Goal: Communication & Community: Answer question/provide support

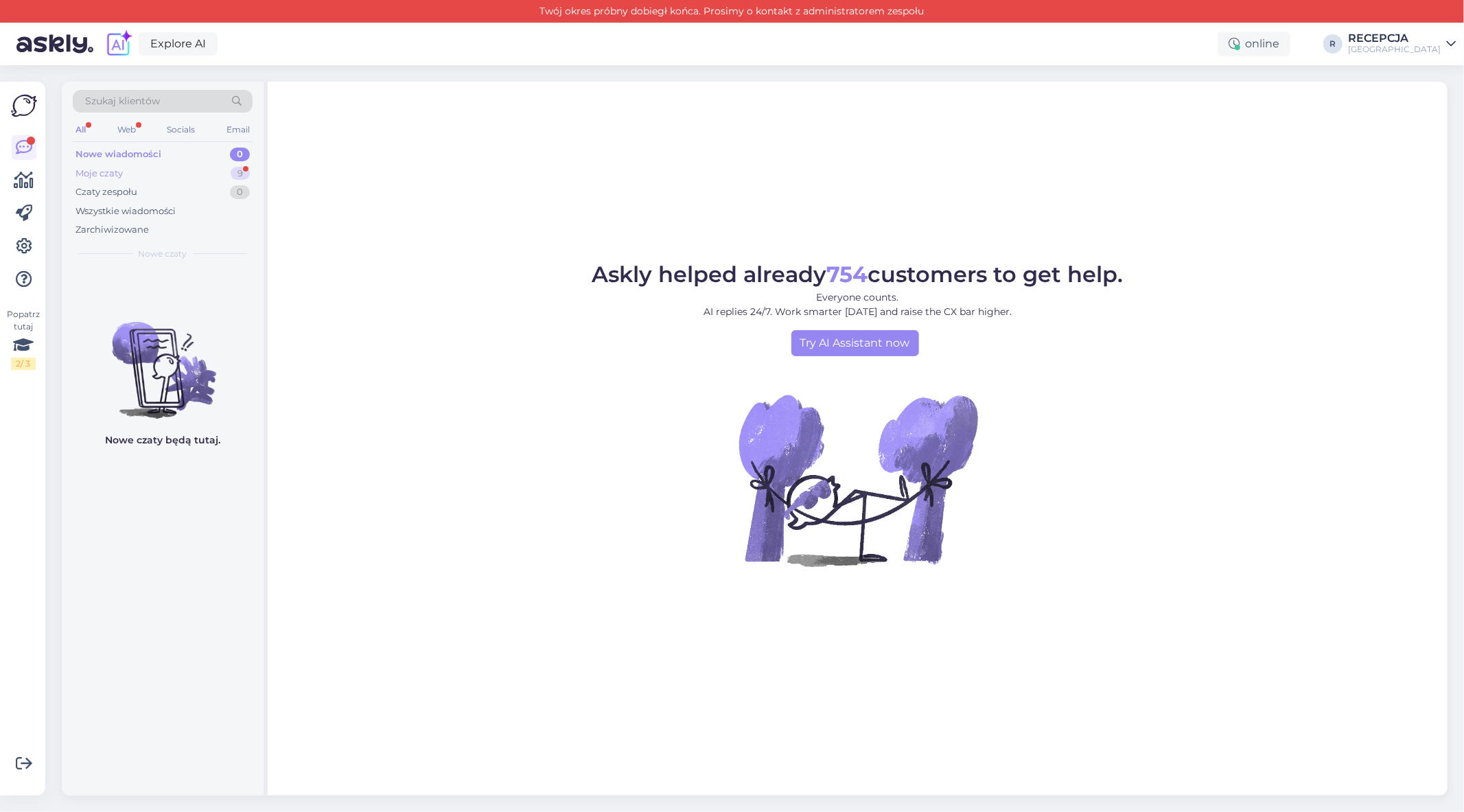
click at [111, 170] on div "Moje czaty" at bounding box center [99, 173] width 47 height 13
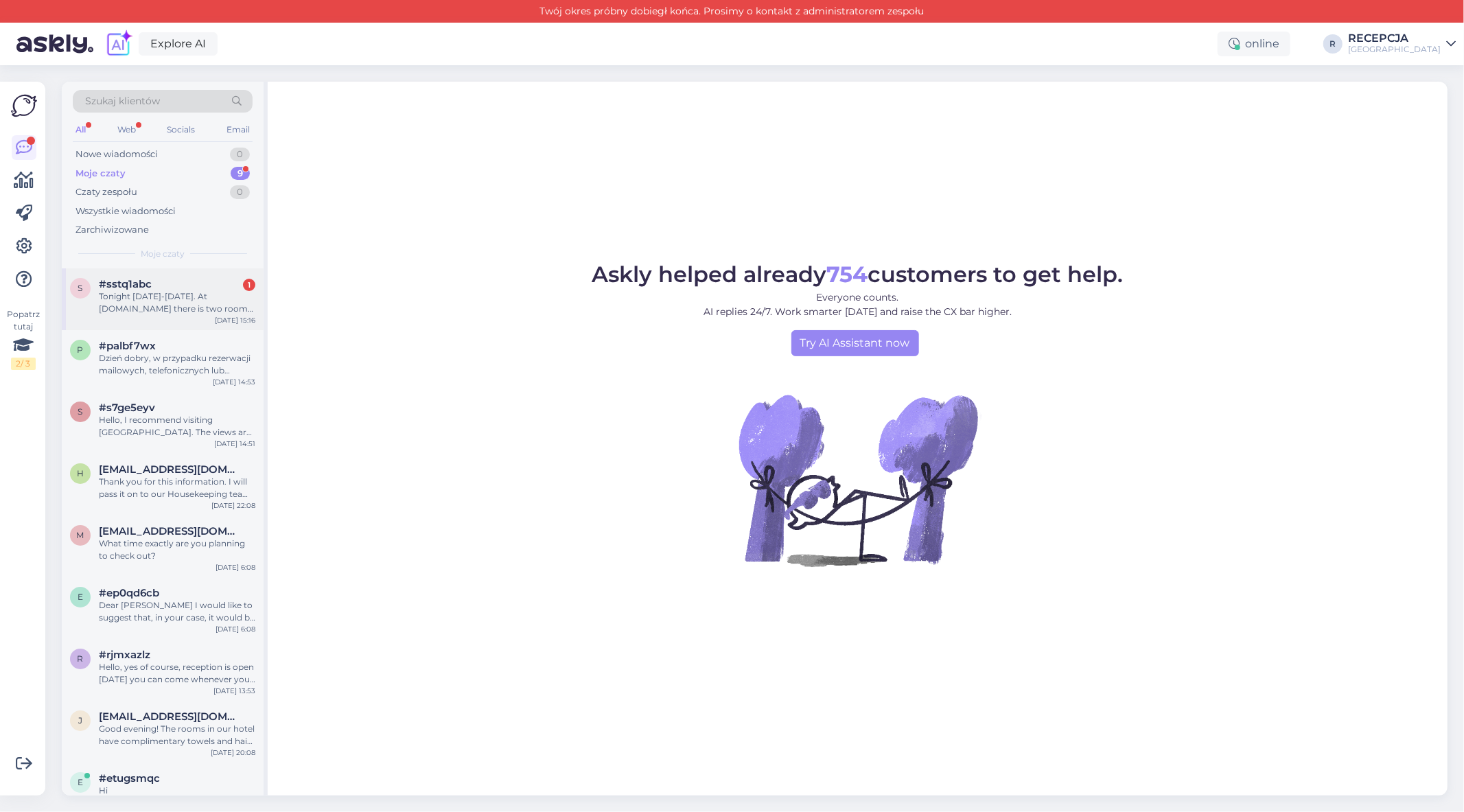
click at [185, 297] on div "Tonight [DATE]-[DATE]. At [DOMAIN_NAME] there is two rooms left" at bounding box center [177, 302] width 156 height 24
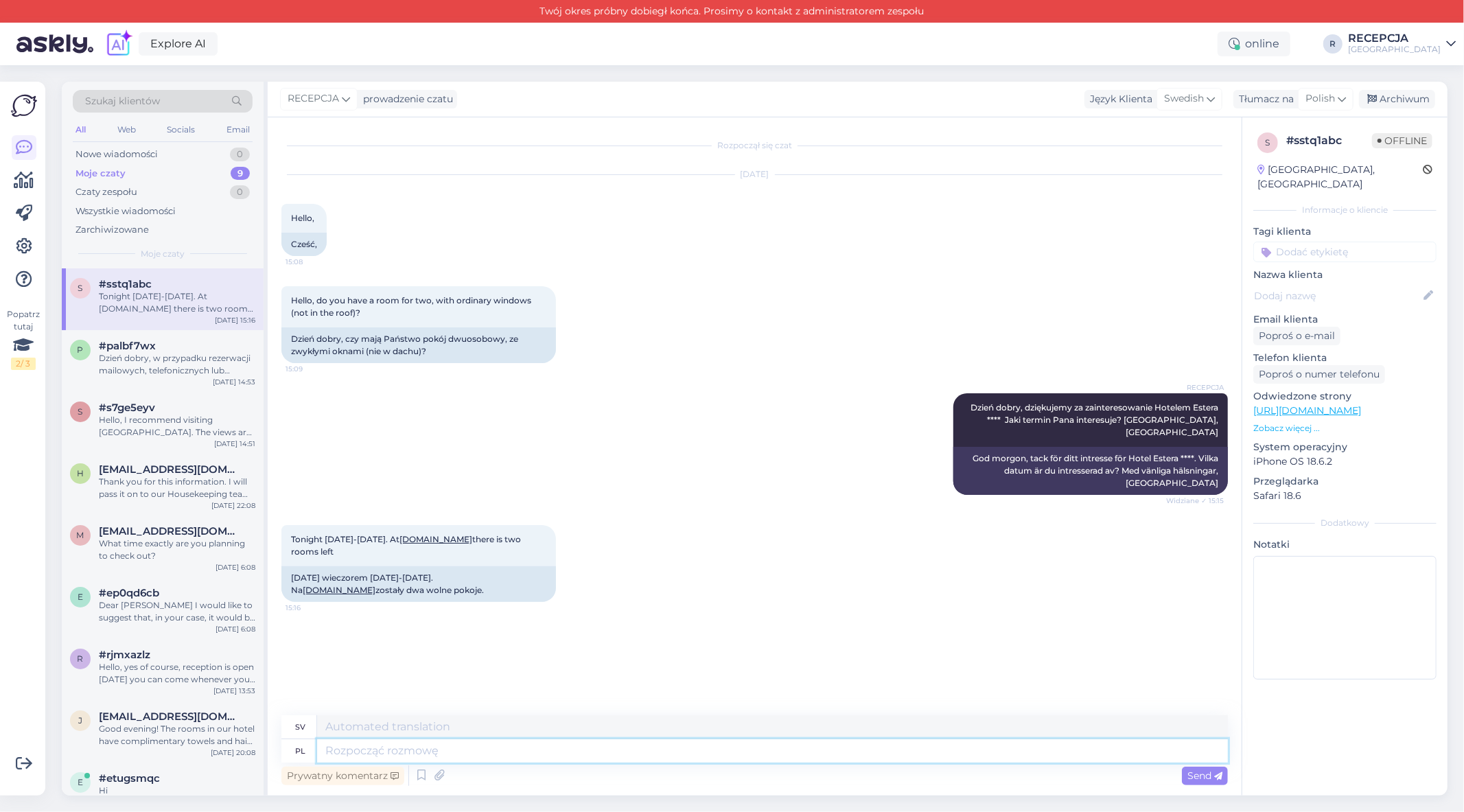
click at [389, 750] on textarea at bounding box center [773, 751] width 911 height 24
type textarea "Pokó"
type textarea "Rum"
type textarea "Pokój 2"
type textarea "Rum 2"
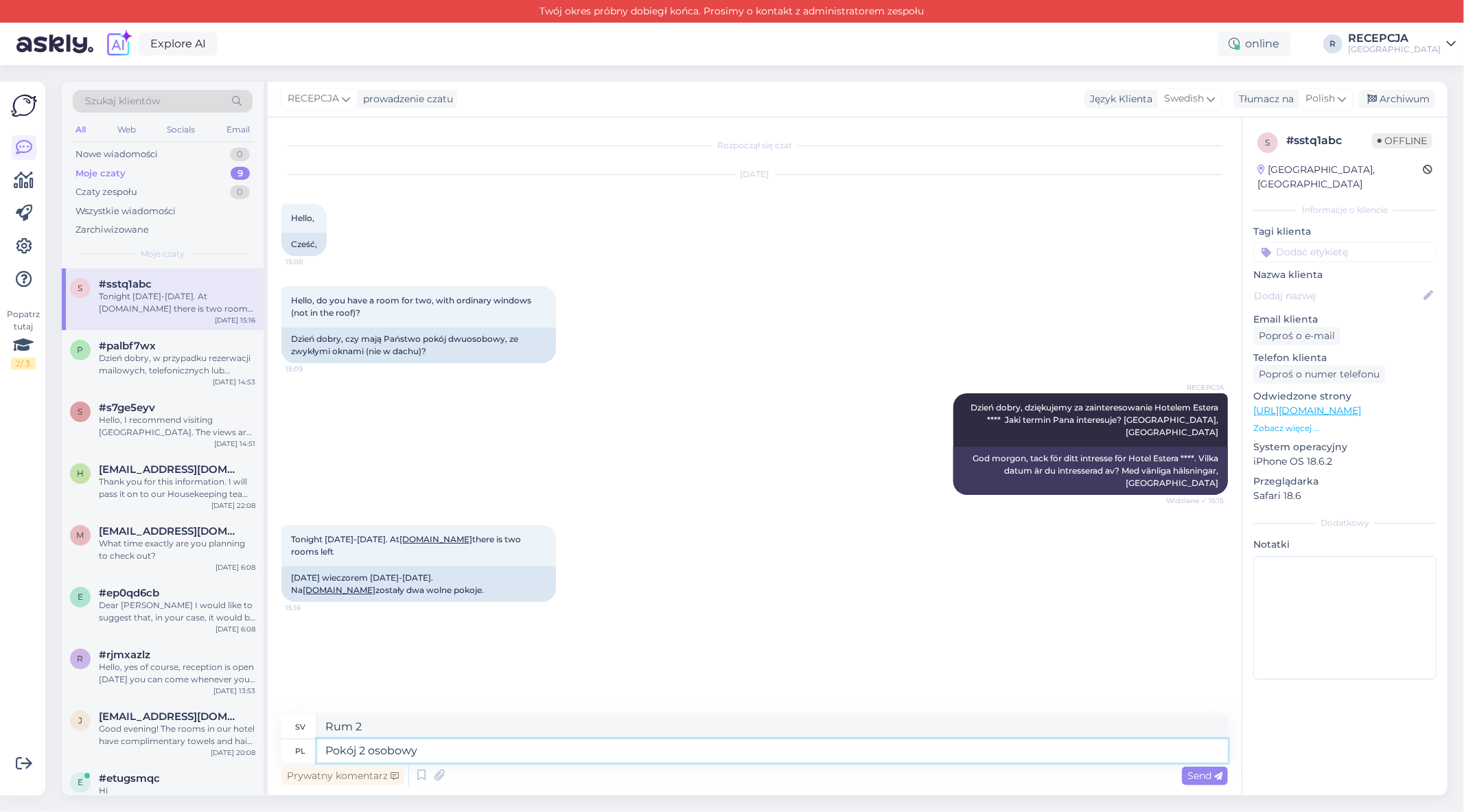
type textarea "Pokój 2 osobowy"
type textarea "Dubbelrum"
type textarea "Pokój 2 osobowy bez"
type textarea "Dubbelrum utan"
type textarea "Pokój 2 osobowy bez sniadania"
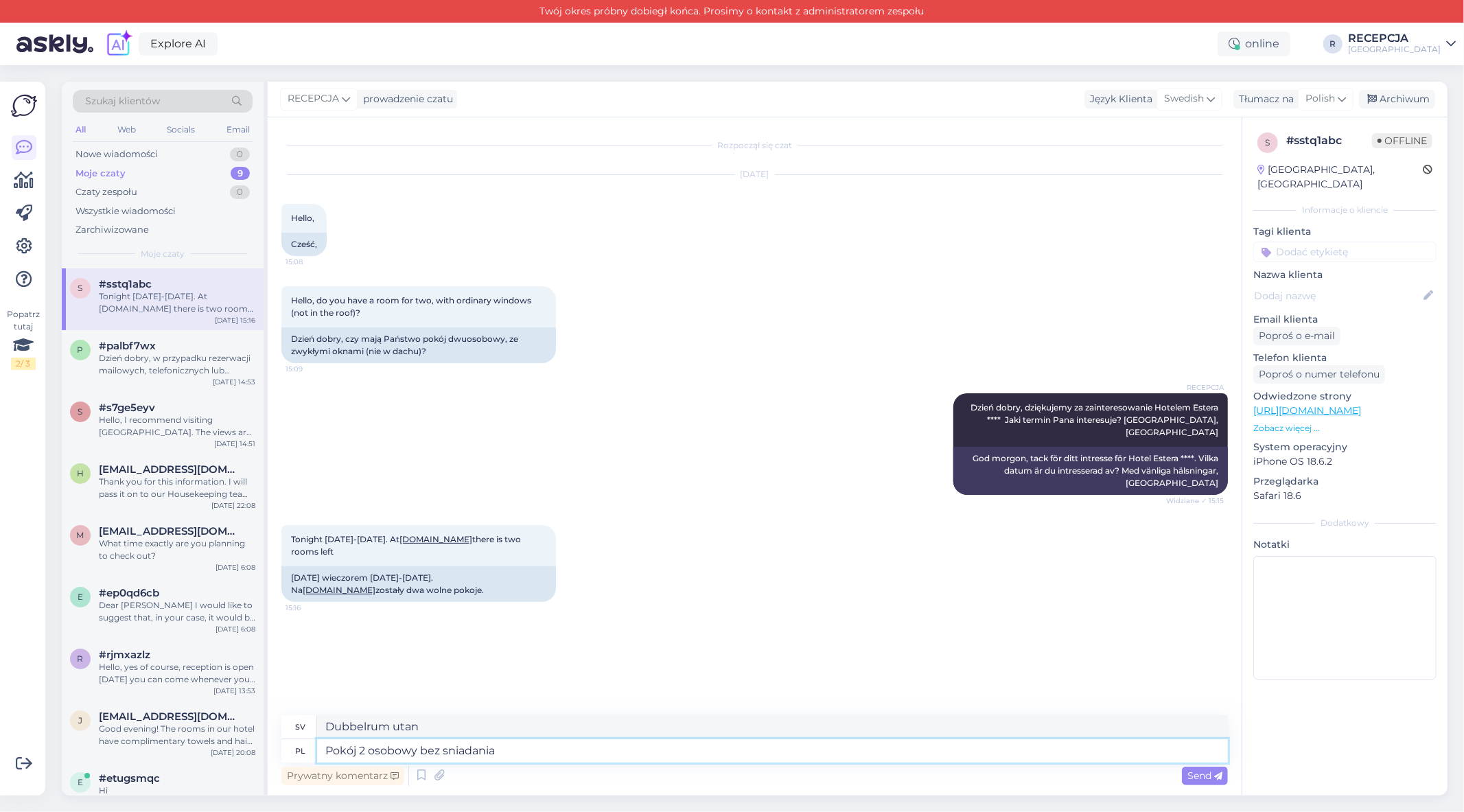
type textarea "Dubbelrum utan frukost"
type textarea "Pokój 2 osobowy bez sniadania to"
type textarea "Dubbelrum utan frukost är"
type textarea "Pokój 2 osobowy bez sniadania to koszt"
type textarea "Dubbelrum utan frukost kostar extra"
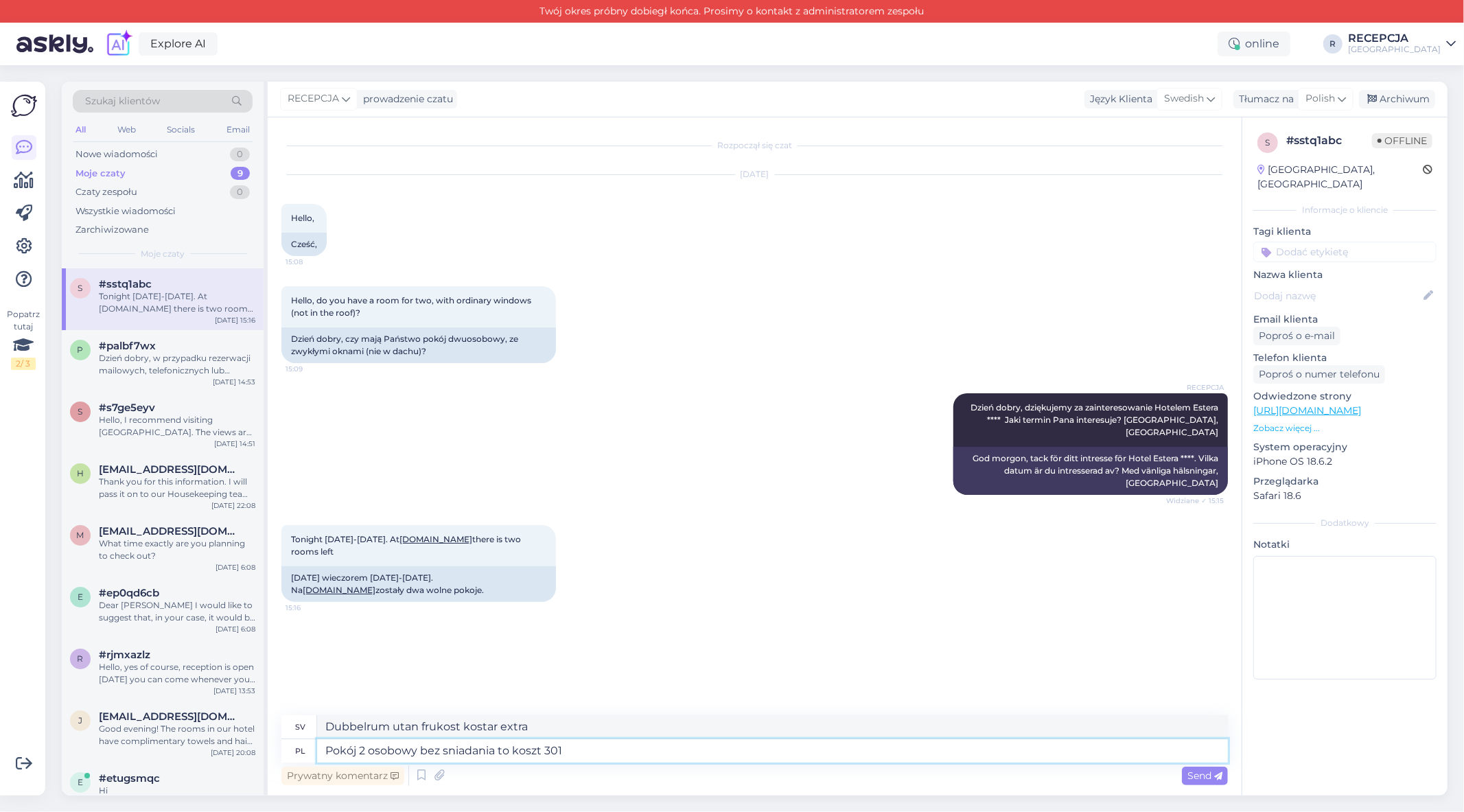
type textarea "Pokój 2 osobowy bez sniadania to koszt 301"
type textarea "Ett dubbelrum utan frukost kostar 301"
type textarea "Pokój 2 osobowy bez sniadania to koszt 301 zł"
type textarea "Ett dubbelrum utan frukost kostar 301 PLN."
type textarea "Pokój 2 osobowy bez sniadania to koszt 301 zł natomiast z"
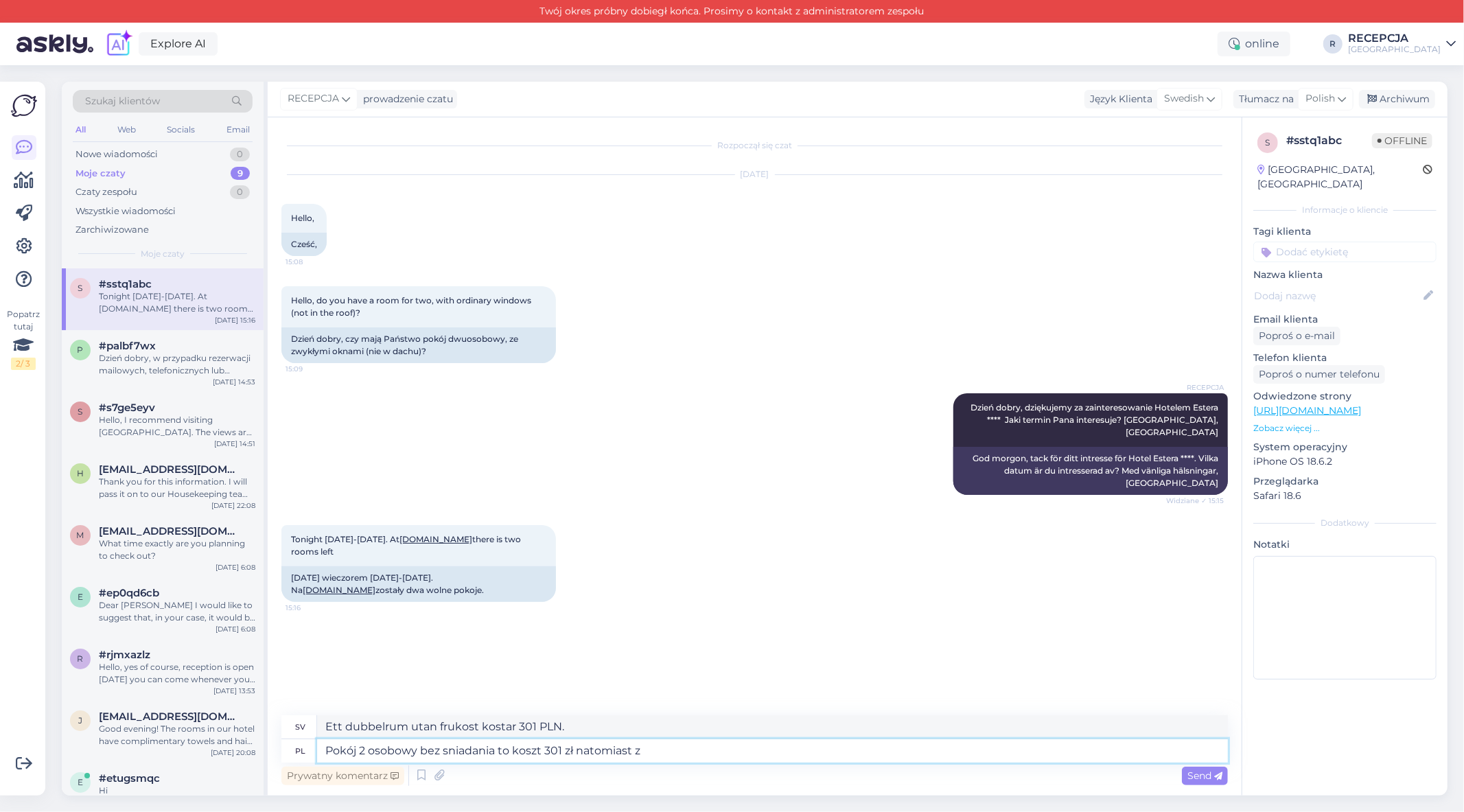
type textarea "Ett dubbelrum utan frukost kostar 301 PLN, [GEOGRAPHIC_DATA]"
type textarea "Pokój 2 osobowy bez sniadania to koszt 301 zł natomiast ze"
type textarea "Ett dubbelrum utan frukost kostar 301 PLN, medan med"
type textarea "Pokój 2 osobowy bez sniadania to koszt 301 zł natomiast ze śniadaniem"
type textarea "Ett dubbelrum utan frukost kostar 301 PLN, medan ett rum med frukost kostar 301…"
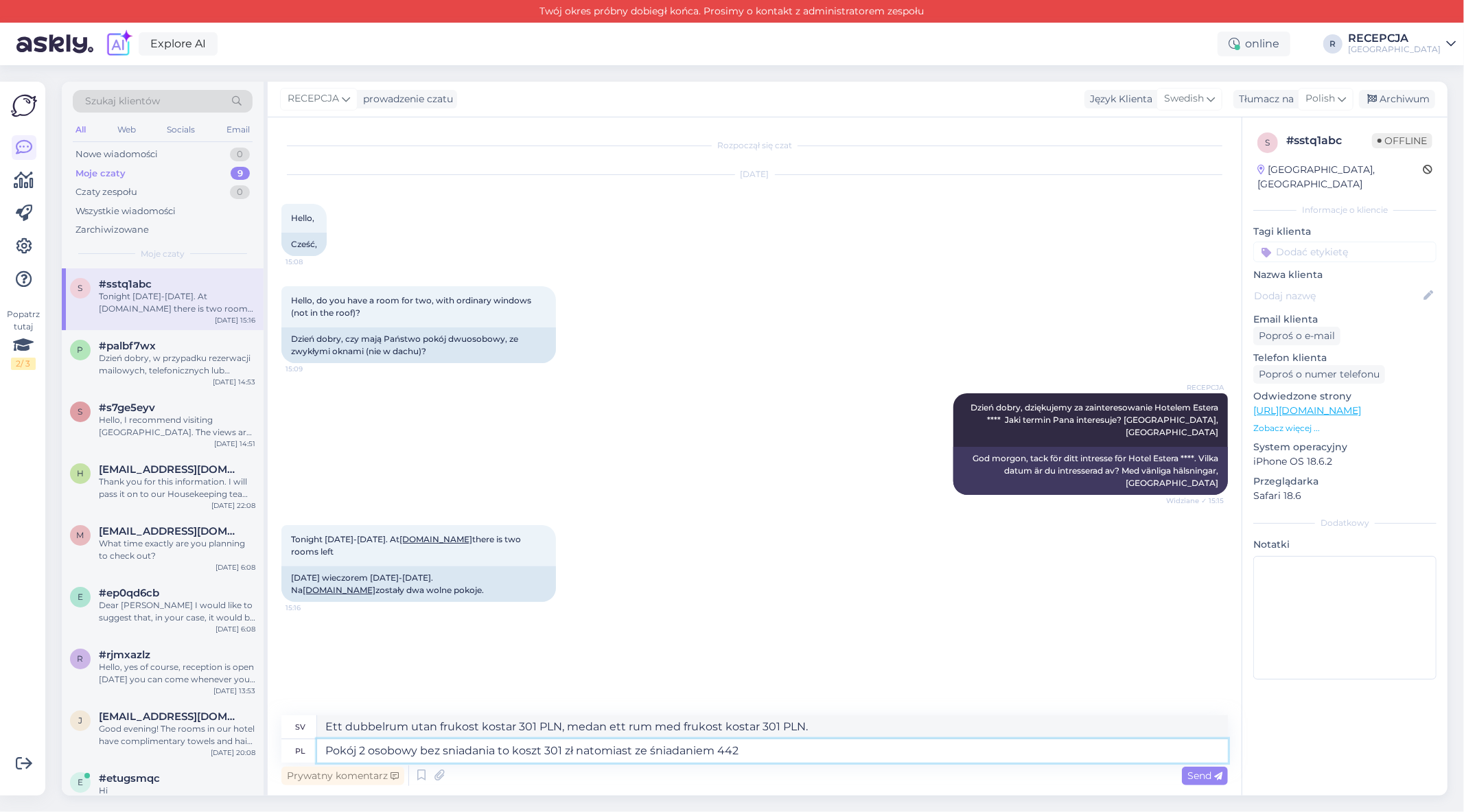
type textarea "Pokój 2 osobowy bez sniadania to koszt 301 zł natomiast ze śniadaniem 442"
type textarea "Ett dubbelrum utan frukost kostar 301 PLN, medan det med frukost kostar 442 PLN."
type textarea "Pokój 2 osobowy bez sniadania to koszt 301 zł natomiast ze śniadaniem 442 zł"
type textarea "Ett dubbelrum utan frukost kostar 301 PLN och med frukost 442 PLN."
click at [773, 750] on textarea "Pokój 2 osobowy bez śniadania to koszt 301 zł natomiast ze śniadaniem 442 zł" at bounding box center [773, 751] width 911 height 24
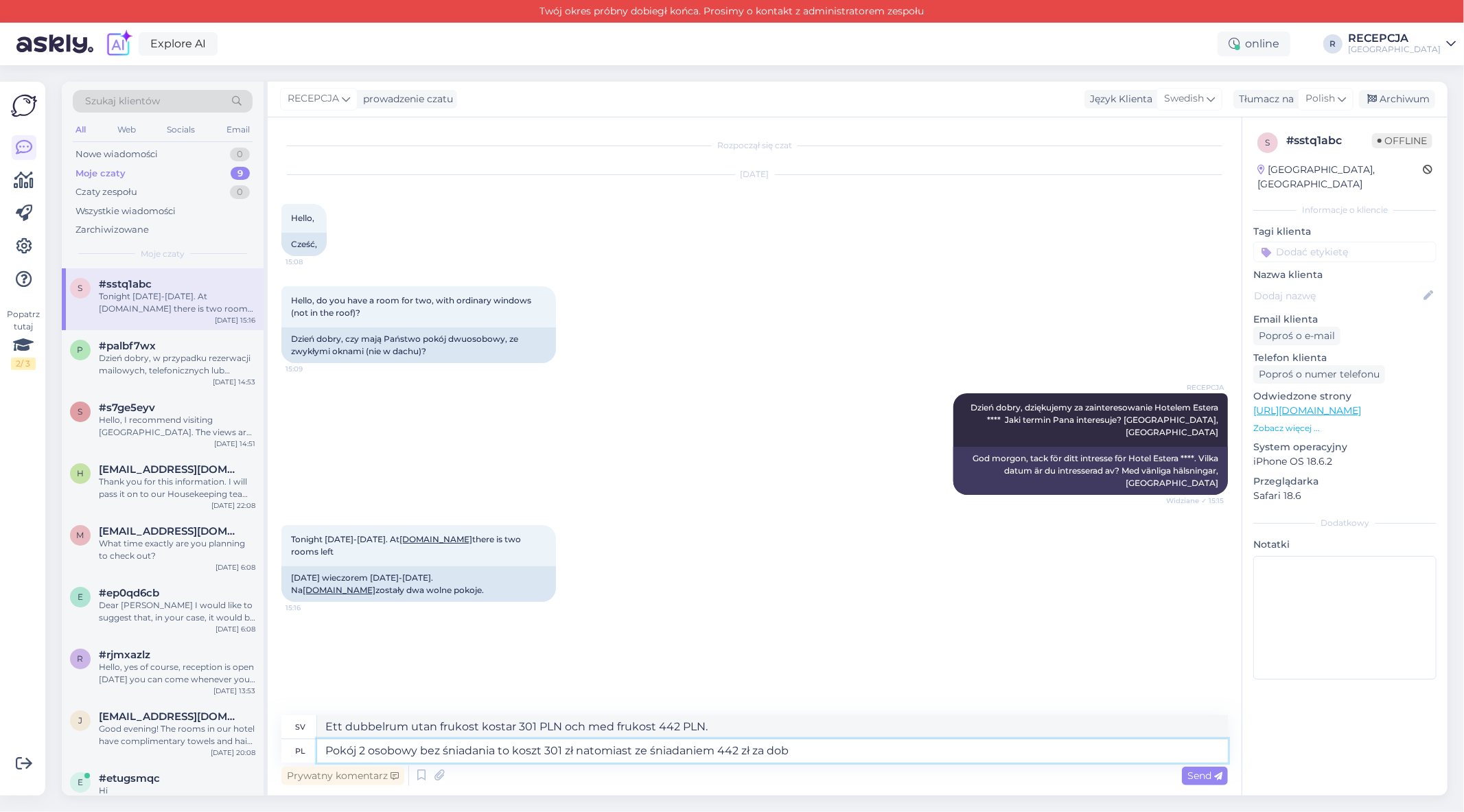
type textarea "Pokój 2 osobowy bez śniadania to koszt 301 zł natomiast ze śniadaniem 442 zł za…"
type textarea "Ett dubbelrum utan frukost kostar 301 PLN och med frukost 442 PLN per natt."
type textarea "Pokój 2 osobowy bez śniadania to koszt 301 zł natomiast ze śniadaniem 442 zł za…"
click at [1204, 774] on span "Send" at bounding box center [1205, 776] width 35 height 13
